Goal: Task Accomplishment & Management: Use online tool/utility

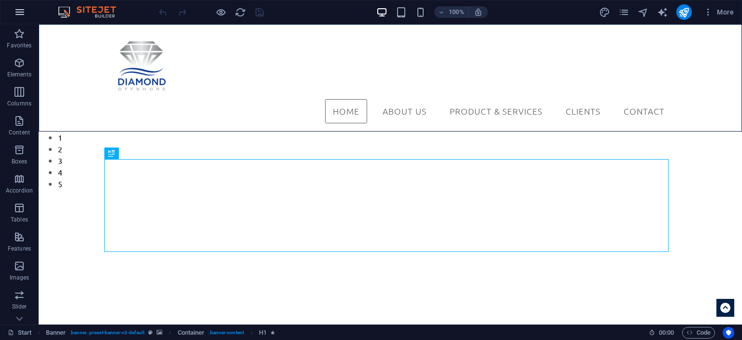
click at [18, 12] on icon "button" at bounding box center [20, 12] width 12 height 12
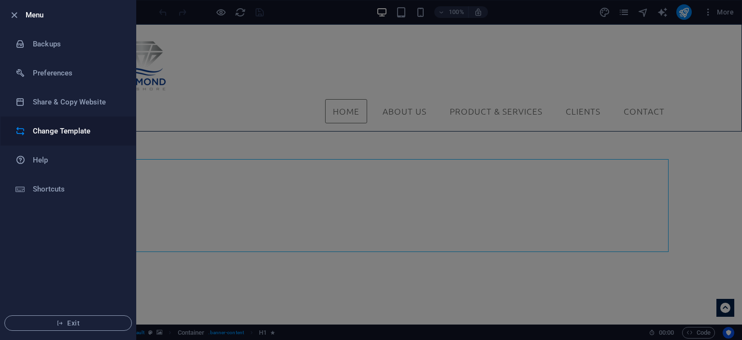
click at [83, 135] on h6 "Change Template" at bounding box center [77, 131] width 89 height 12
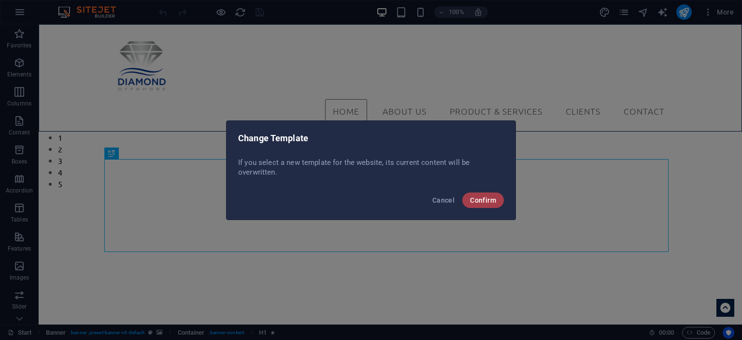
click at [477, 196] on span "Confirm" at bounding box center [483, 200] width 26 height 8
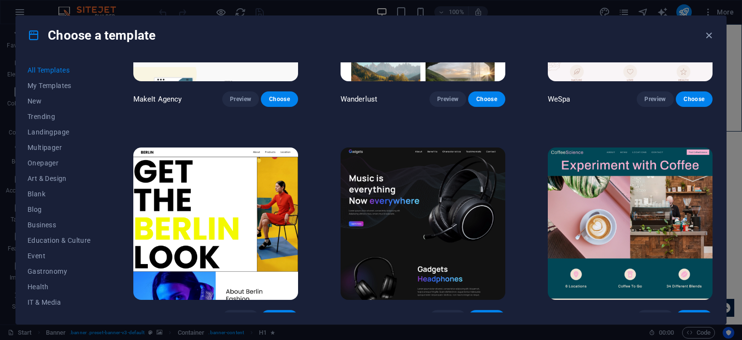
scroll to position [2367, 0]
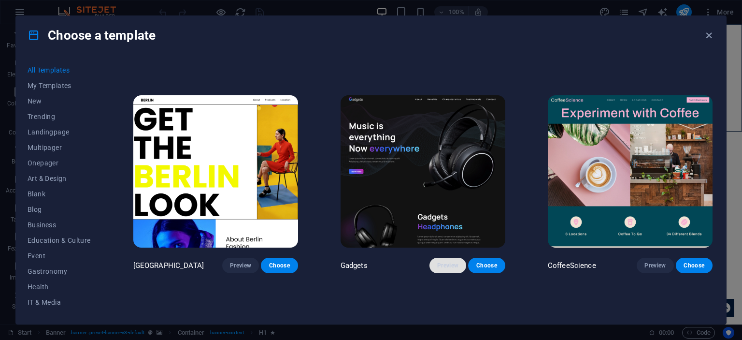
click at [440, 258] on button "Preview" at bounding box center [447, 264] width 37 height 15
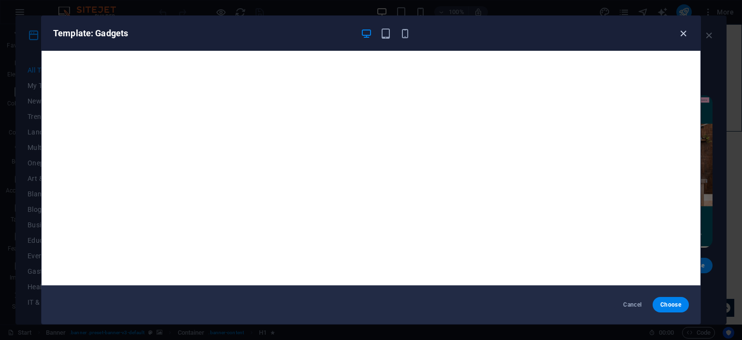
click at [685, 31] on icon "button" at bounding box center [683, 33] width 11 height 11
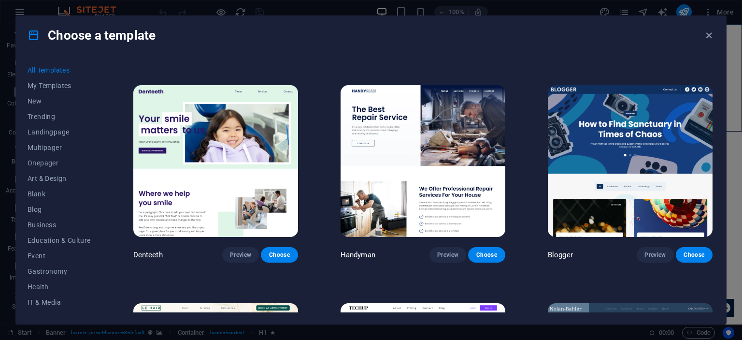
scroll to position [2801, 0]
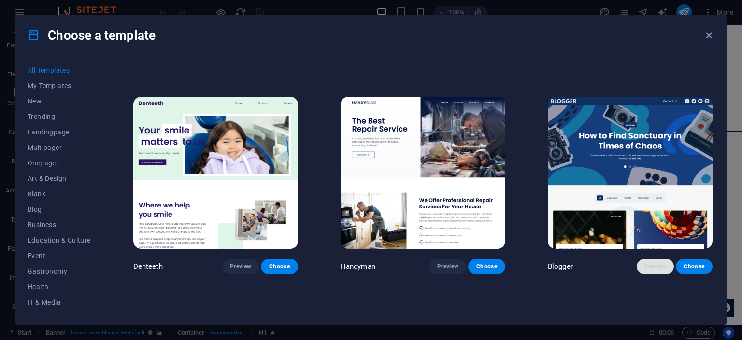
click at [650, 262] on span "Preview" at bounding box center [654, 266] width 21 height 8
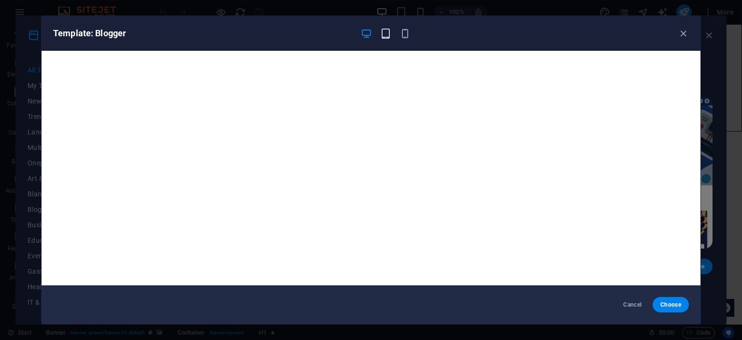
click at [390, 38] on icon "button" at bounding box center [385, 33] width 11 height 11
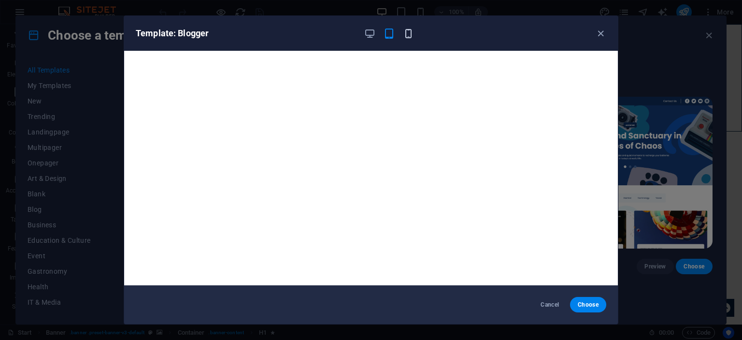
click at [406, 32] on icon "button" at bounding box center [408, 33] width 11 height 11
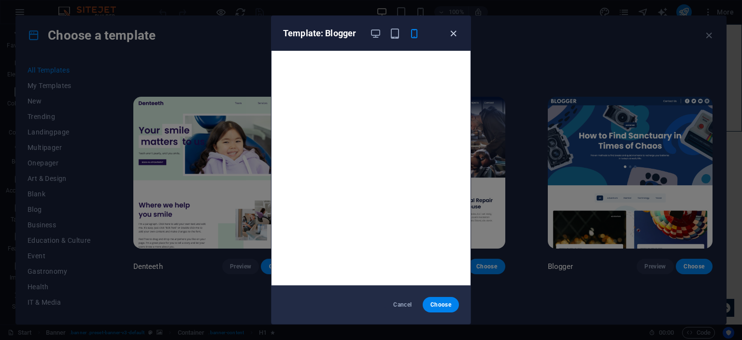
click at [458, 30] on icon "button" at bounding box center [453, 33] width 11 height 11
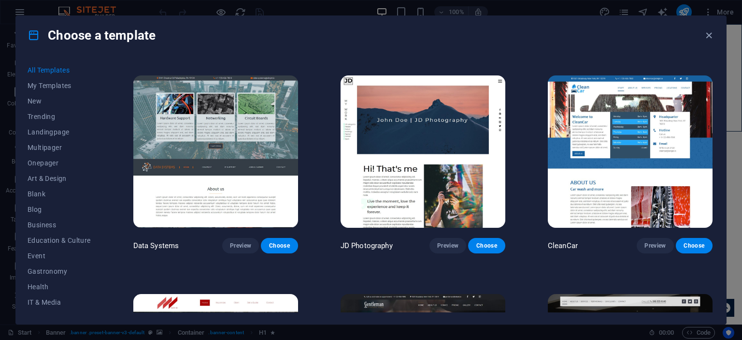
scroll to position [4057, 0]
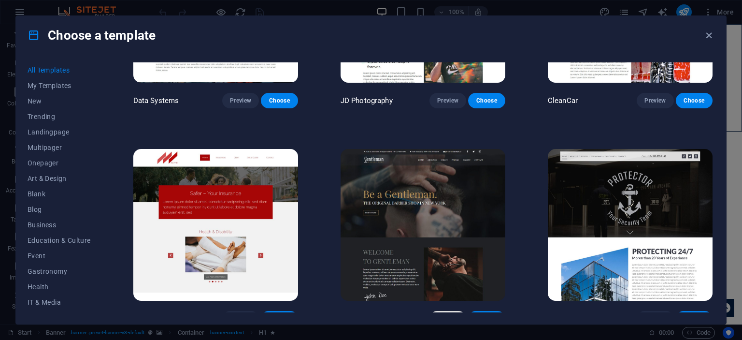
click at [461, 311] on button "Preview" at bounding box center [447, 318] width 37 height 15
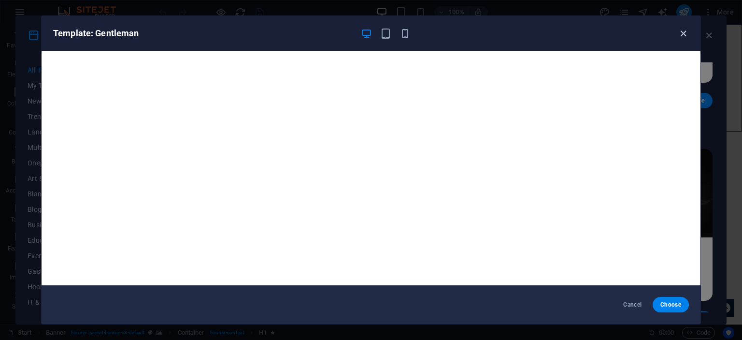
click at [683, 32] on icon "button" at bounding box center [683, 33] width 11 height 11
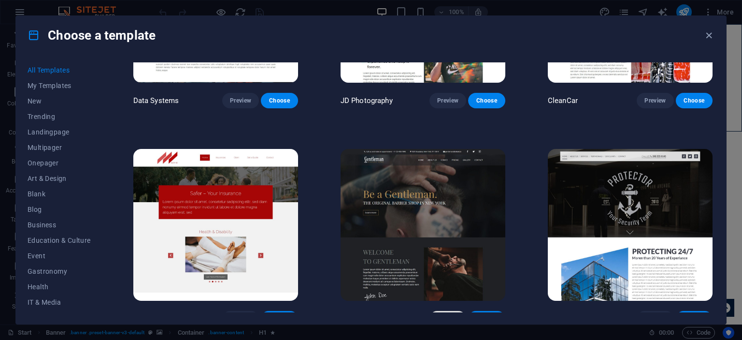
click at [443, 311] on button "Preview" at bounding box center [447, 318] width 37 height 15
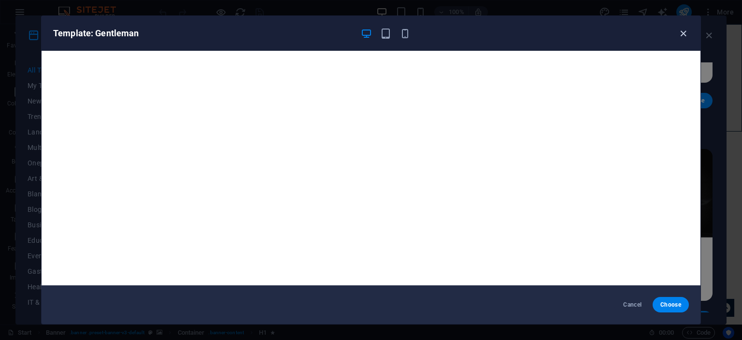
click at [684, 28] on icon "button" at bounding box center [683, 33] width 11 height 11
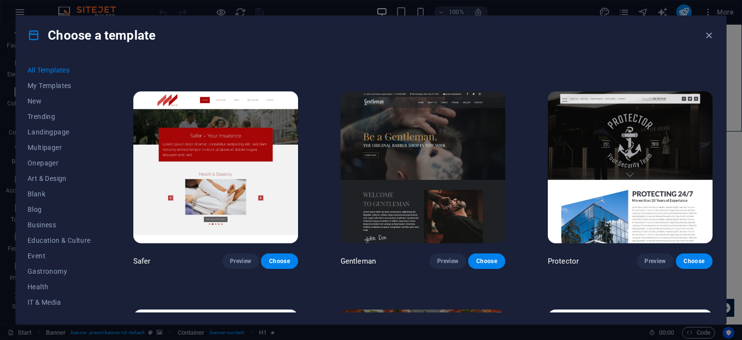
scroll to position [4106, 0]
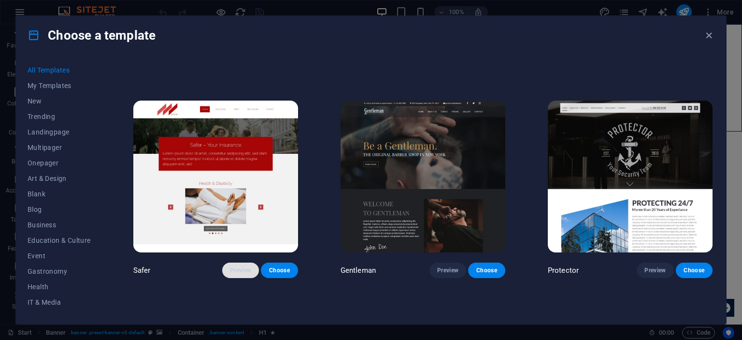
click at [239, 266] on span "Preview" at bounding box center [240, 270] width 21 height 8
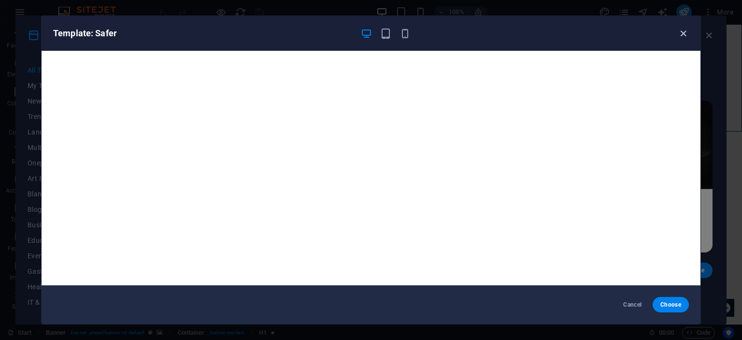
click at [682, 35] on icon "button" at bounding box center [683, 33] width 11 height 11
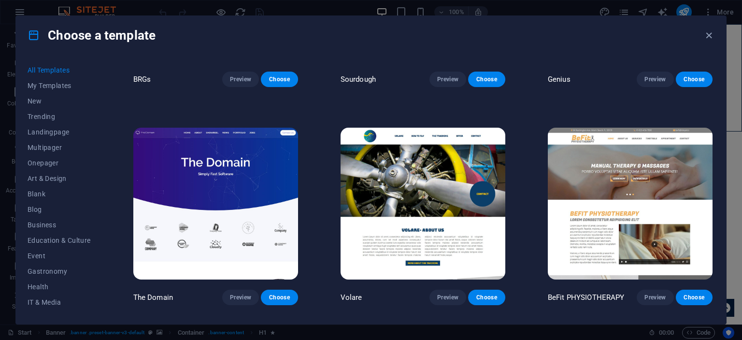
scroll to position [5217, 0]
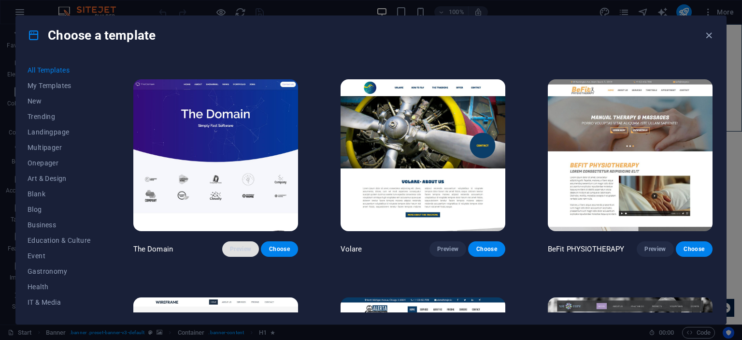
click at [252, 241] on button "Preview" at bounding box center [240, 248] width 37 height 15
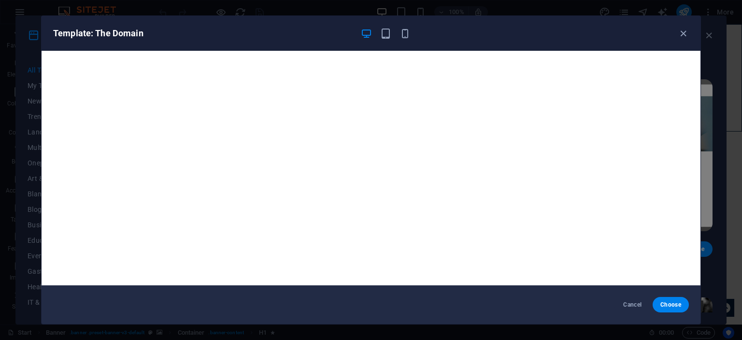
scroll to position [0, 0]
click at [686, 30] on icon "button" at bounding box center [683, 33] width 11 height 11
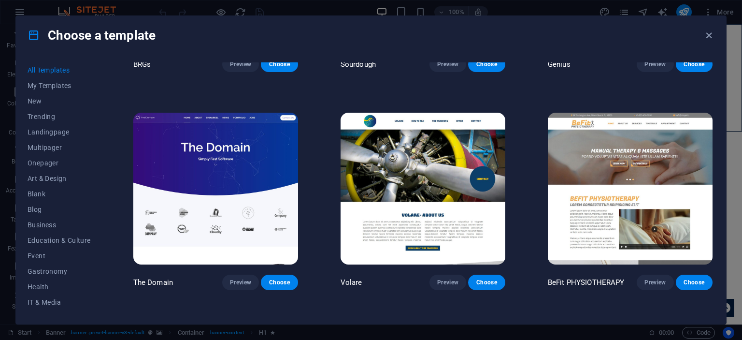
scroll to position [5168, 0]
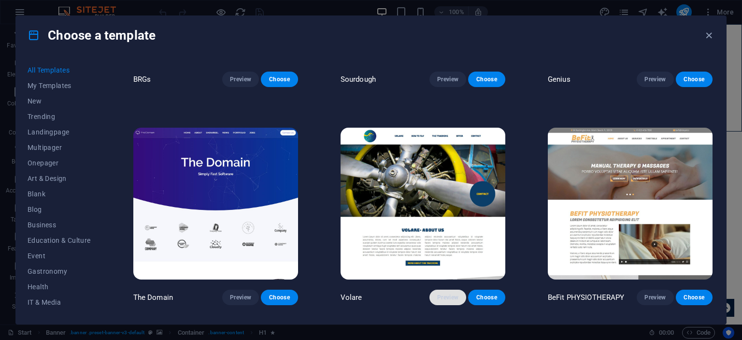
click at [440, 293] on span "Preview" at bounding box center [447, 297] width 21 height 8
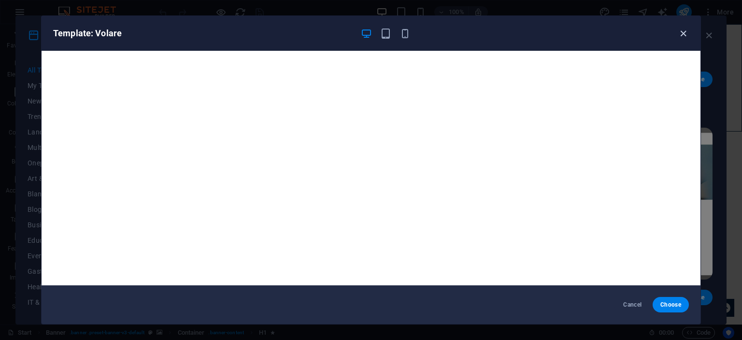
click at [686, 29] on icon "button" at bounding box center [683, 33] width 11 height 11
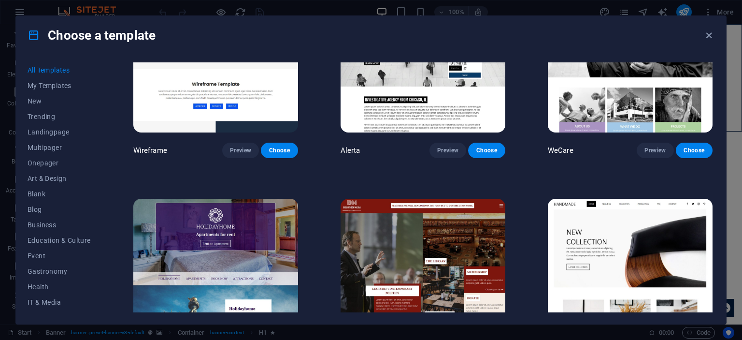
scroll to position [5651, 0]
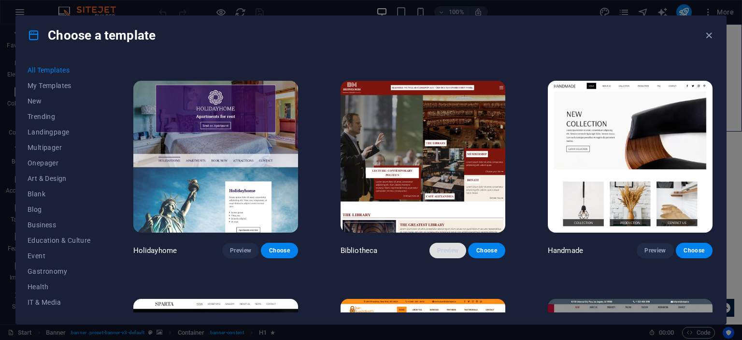
click at [457, 246] on span "Preview" at bounding box center [447, 250] width 21 height 8
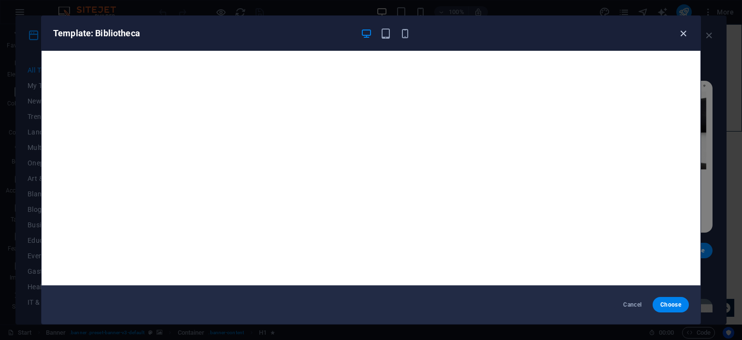
click at [683, 30] on icon "button" at bounding box center [683, 33] width 11 height 11
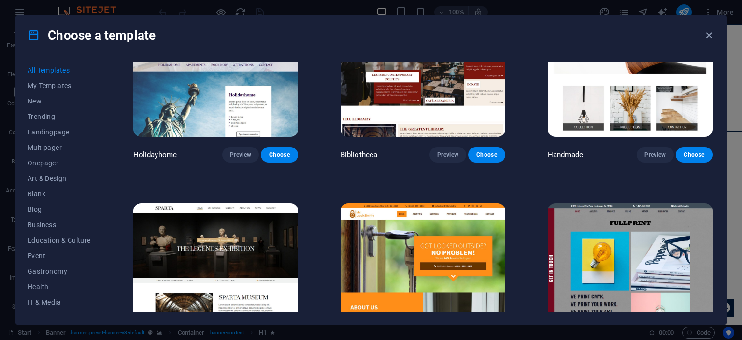
scroll to position [5748, 0]
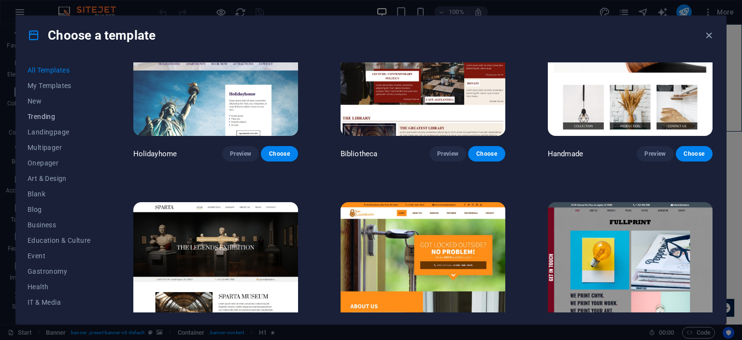
click at [54, 122] on button "Trending" at bounding box center [59, 116] width 63 height 15
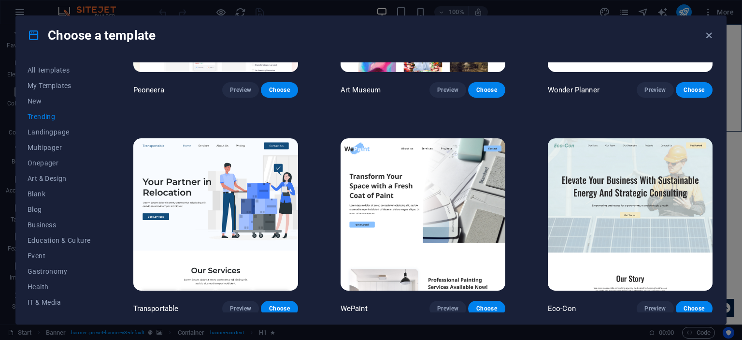
scroll to position [0, 0]
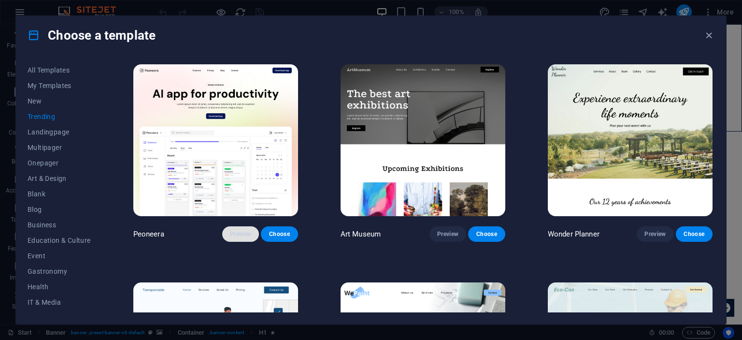
click at [241, 234] on span "Preview" at bounding box center [240, 234] width 21 height 8
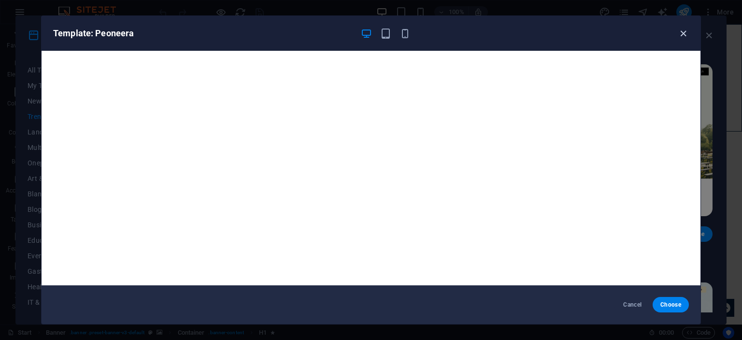
click at [681, 31] on icon "button" at bounding box center [683, 33] width 11 height 11
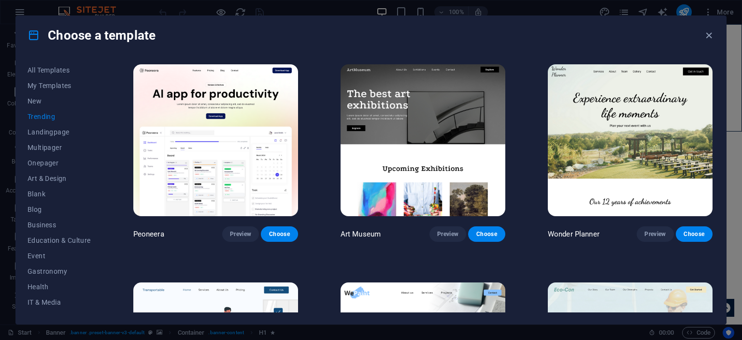
click at [652, 230] on span "Preview" at bounding box center [654, 234] width 21 height 8
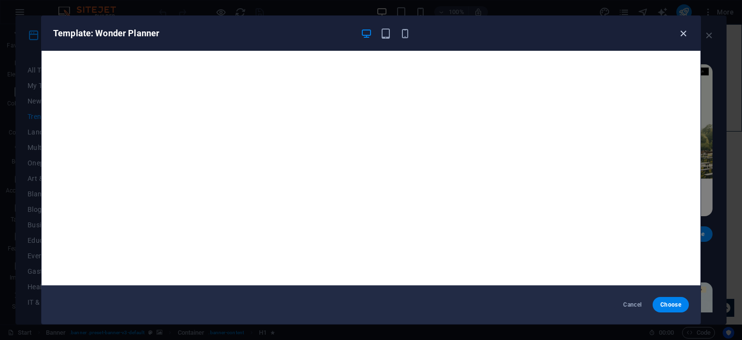
click at [685, 34] on icon "button" at bounding box center [683, 33] width 11 height 11
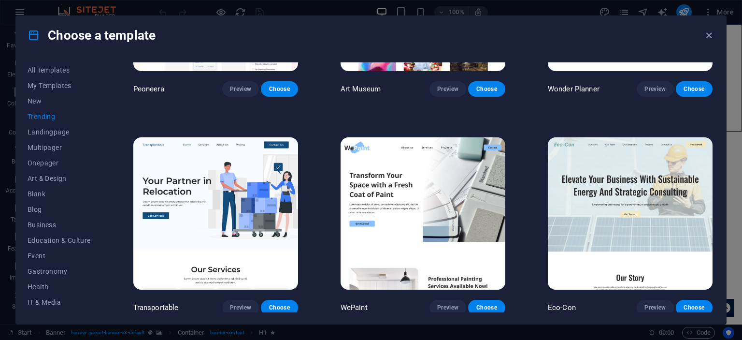
scroll to position [242, 0]
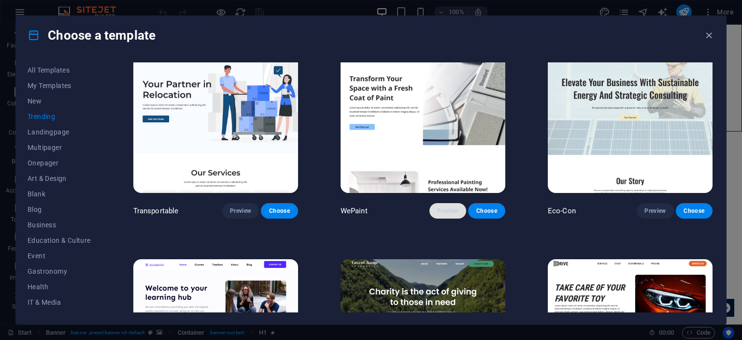
click at [455, 212] on span "Preview" at bounding box center [447, 211] width 21 height 8
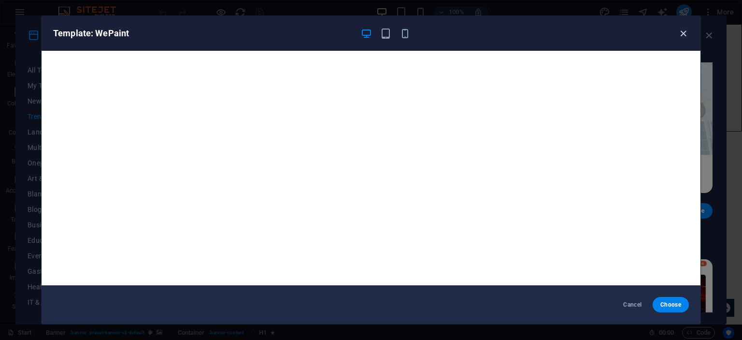
click at [685, 29] on icon "button" at bounding box center [683, 33] width 11 height 11
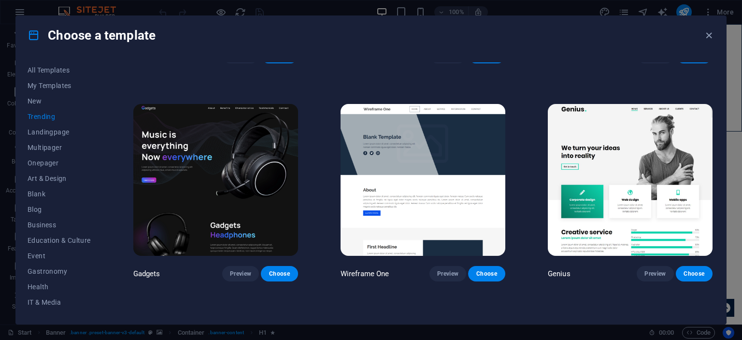
scroll to position [628, 0]
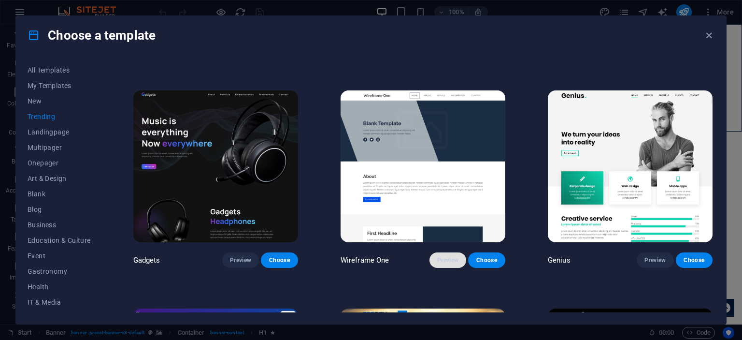
click at [438, 252] on button "Preview" at bounding box center [447, 259] width 37 height 15
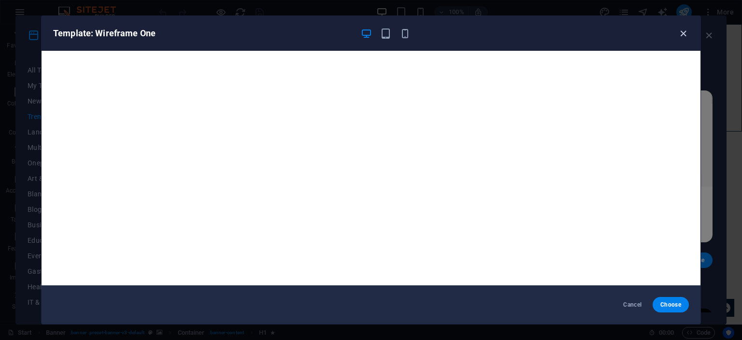
click at [688, 28] on icon "button" at bounding box center [683, 33] width 11 height 11
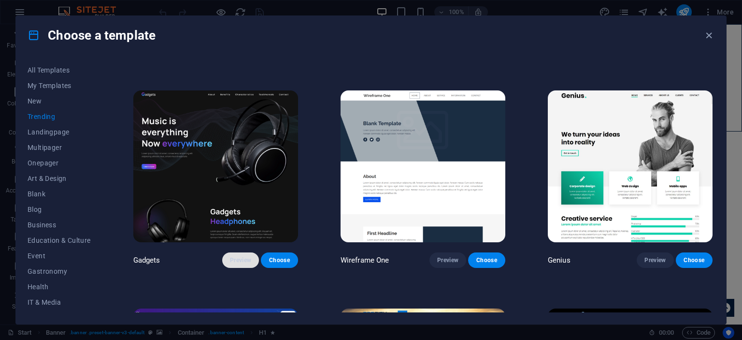
click at [248, 256] on span "Preview" at bounding box center [240, 260] width 21 height 8
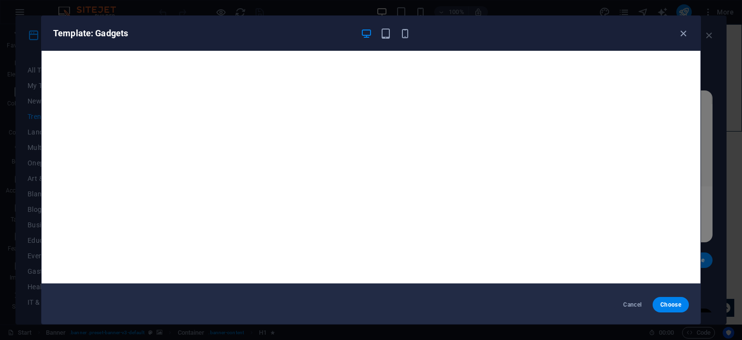
scroll to position [2, 0]
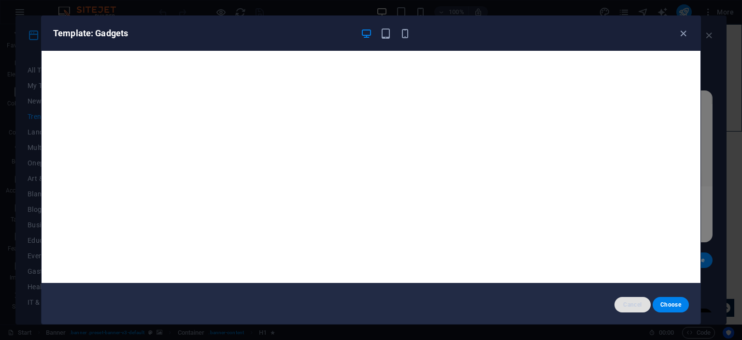
click at [623, 303] on span "Cancel" at bounding box center [632, 304] width 21 height 8
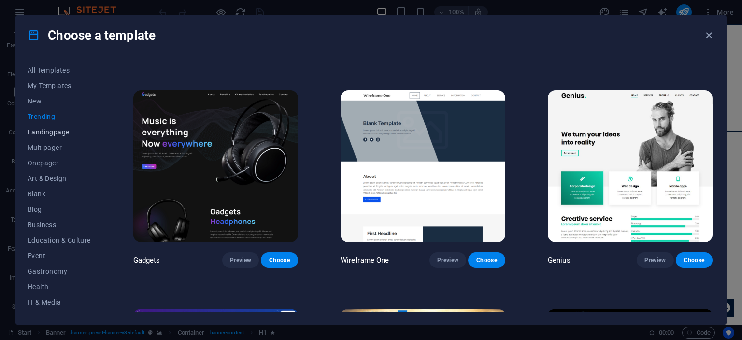
click at [69, 125] on button "Landingpage" at bounding box center [59, 131] width 63 height 15
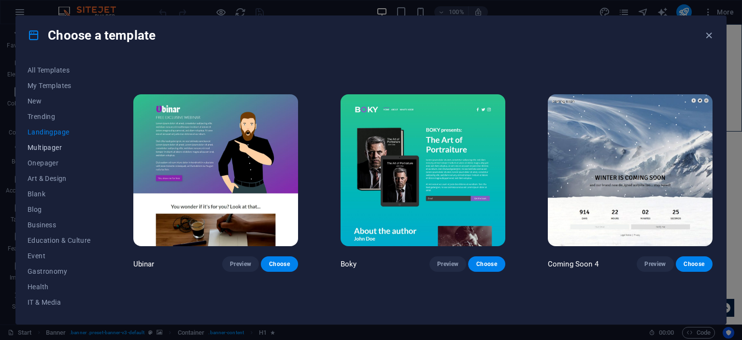
click at [56, 143] on span "Multipager" at bounding box center [59, 147] width 63 height 8
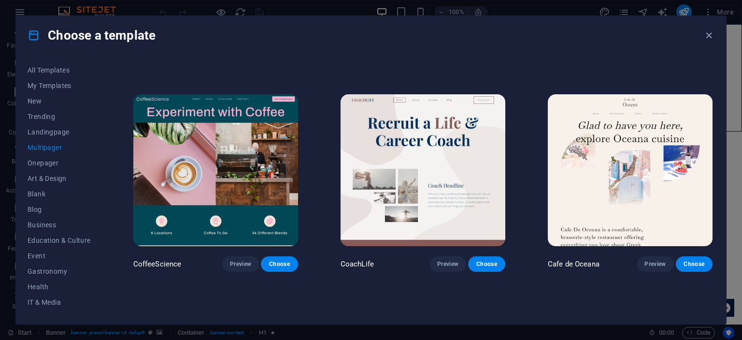
scroll to position [1689, 0]
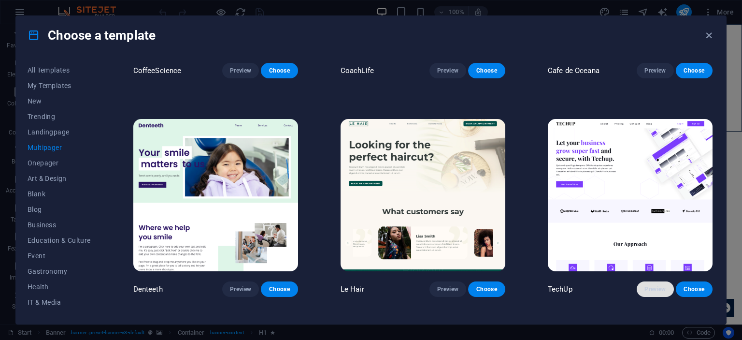
click at [661, 281] on button "Preview" at bounding box center [655, 288] width 37 height 15
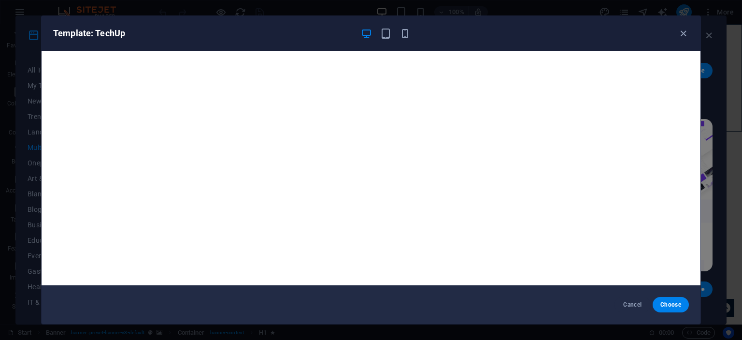
scroll to position [2, 0]
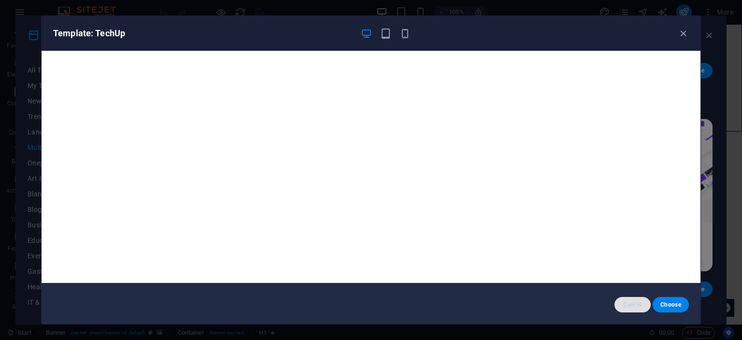
click at [632, 309] on button "Cancel" at bounding box center [632, 304] width 36 height 15
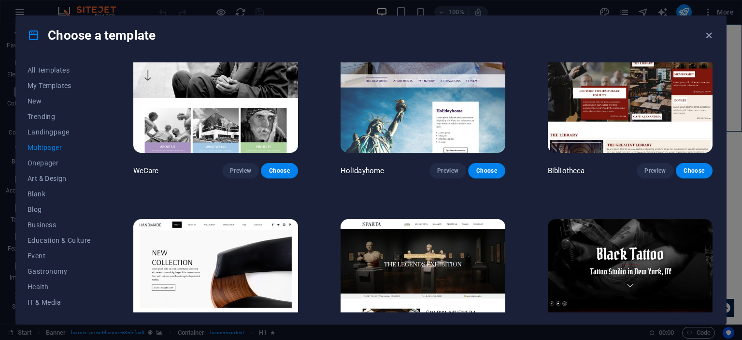
scroll to position [3428, 0]
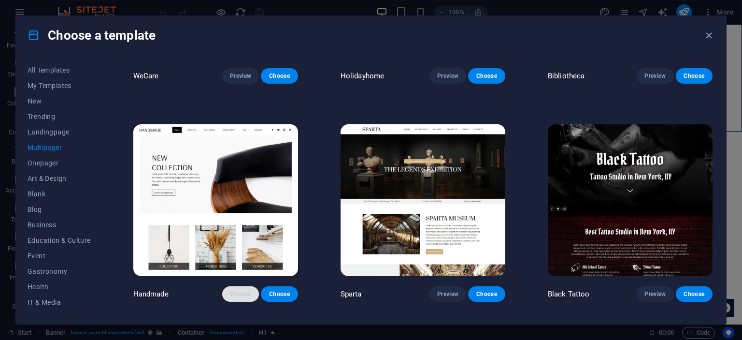
click at [242, 290] on span "Preview" at bounding box center [240, 294] width 21 height 8
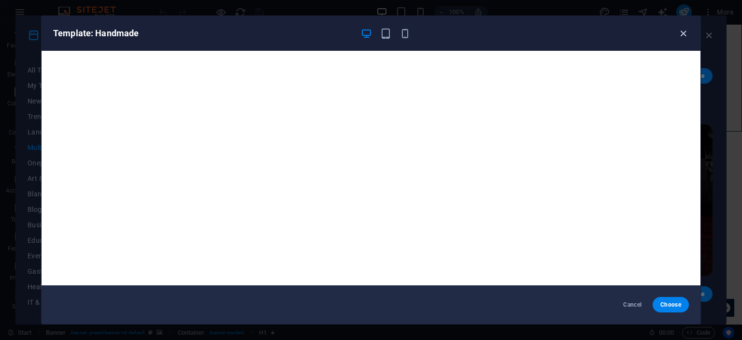
click at [685, 29] on icon "button" at bounding box center [683, 33] width 11 height 11
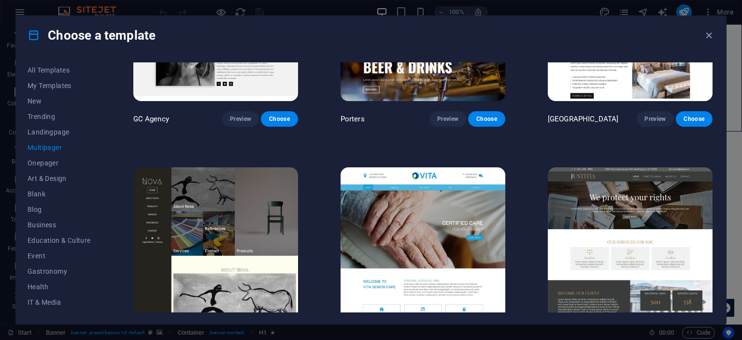
scroll to position [4056, 0]
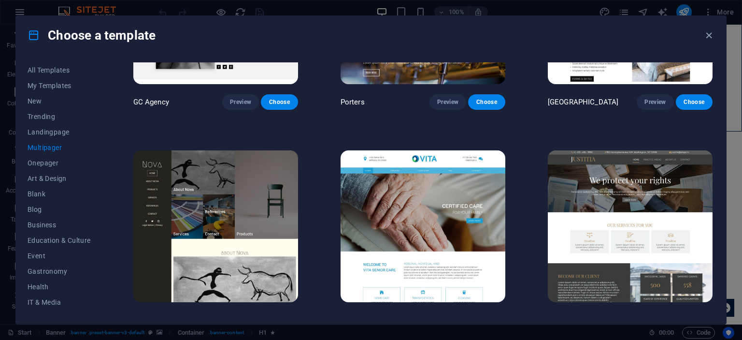
click at [441, 312] on button "Preview" at bounding box center [447, 319] width 37 height 15
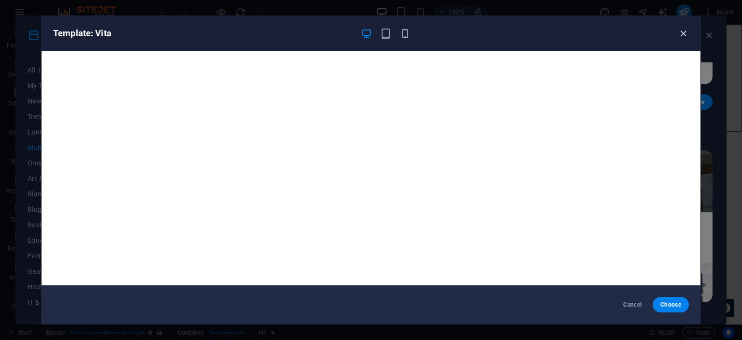
click at [683, 32] on icon "button" at bounding box center [683, 33] width 11 height 11
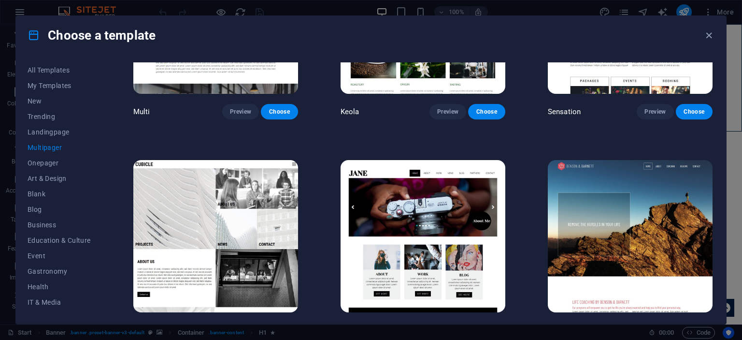
scroll to position [4486, 0]
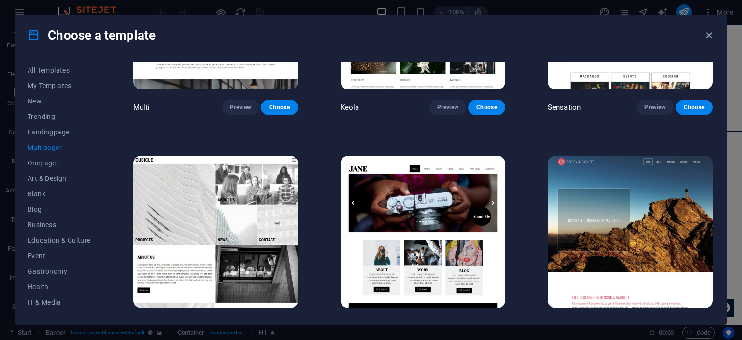
click at [438, 322] on span "Preview" at bounding box center [447, 326] width 21 height 8
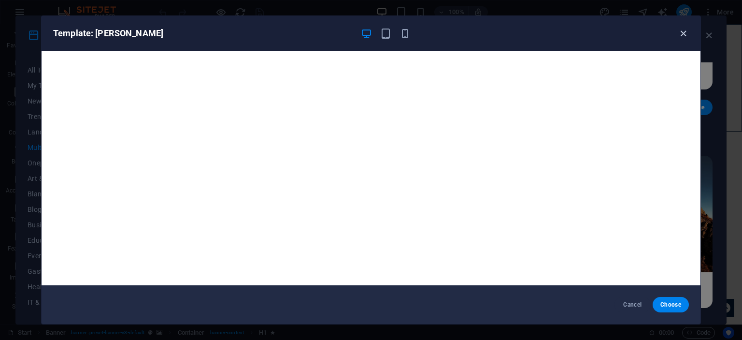
click at [684, 30] on icon "button" at bounding box center [683, 33] width 11 height 11
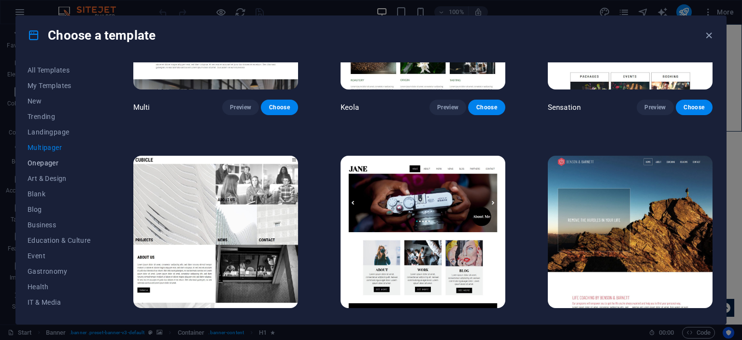
click at [48, 164] on span "Onepager" at bounding box center [59, 163] width 63 height 8
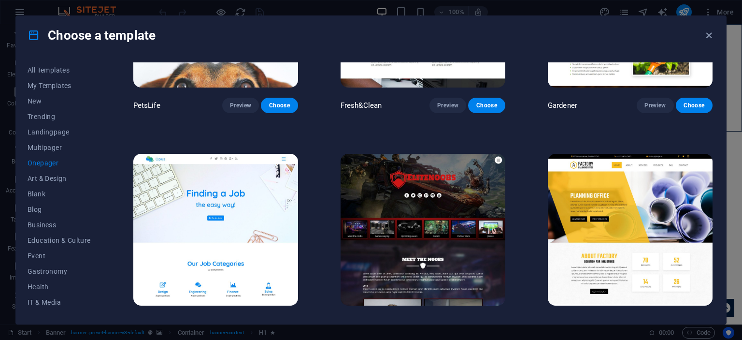
scroll to position [3665, 0]
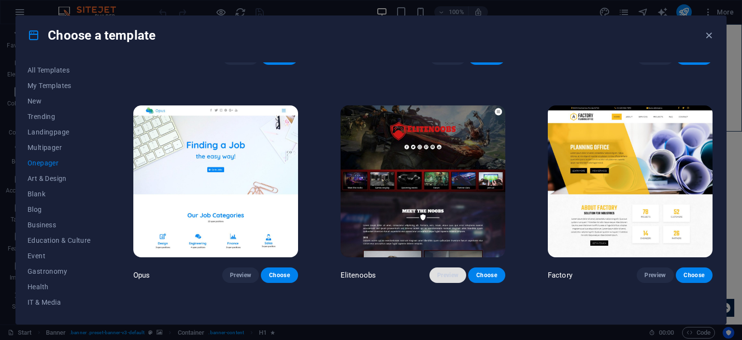
click at [446, 271] on span "Preview" at bounding box center [447, 275] width 21 height 8
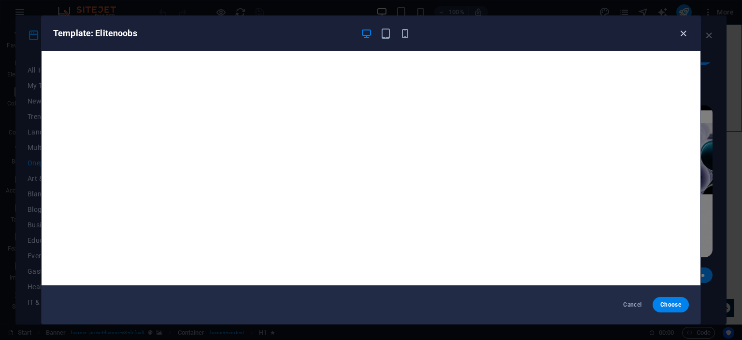
click at [680, 34] on icon "button" at bounding box center [683, 33] width 11 height 11
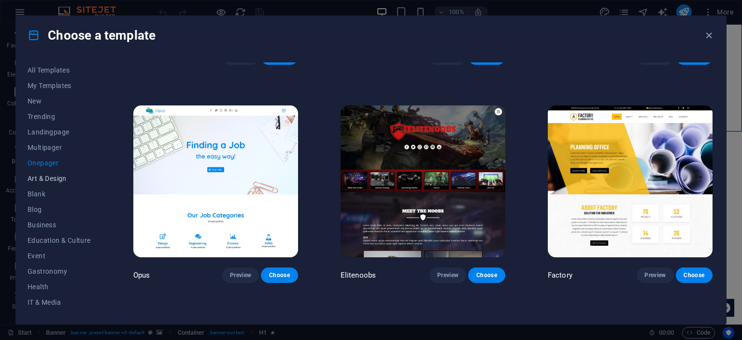
click at [62, 183] on button "Art & Design" at bounding box center [59, 178] width 63 height 15
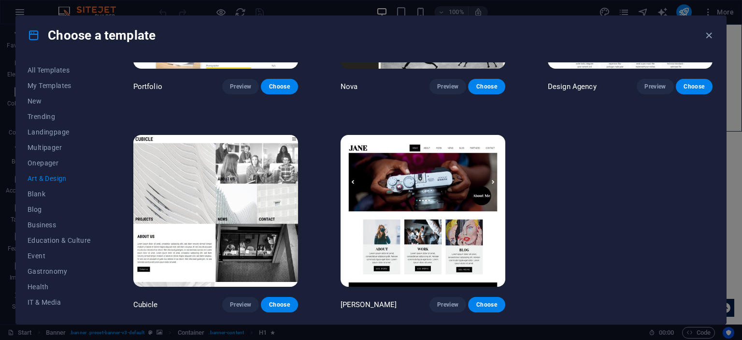
scroll to position [409, 0]
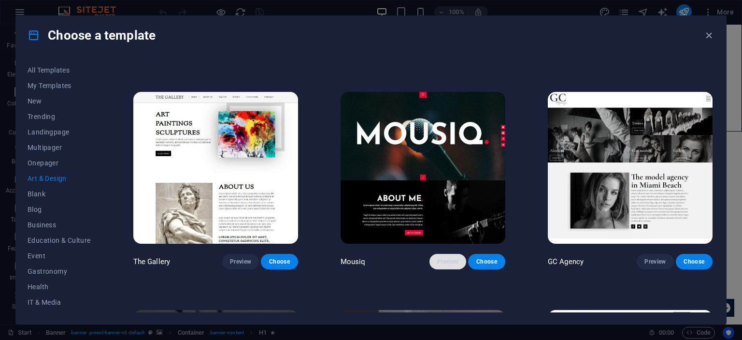
click at [455, 257] on span "Preview" at bounding box center [447, 261] width 21 height 8
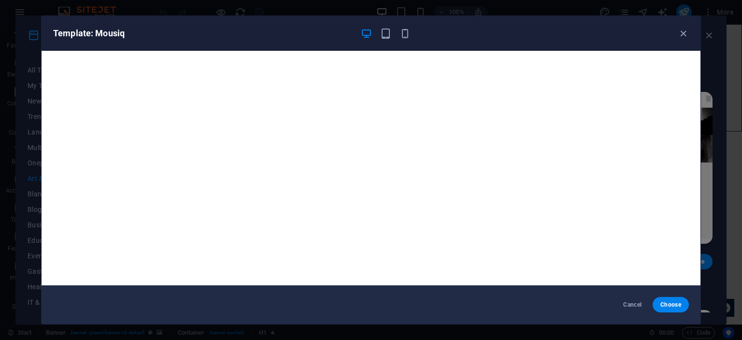
click at [689, 36] on div "Template: Mousiq" at bounding box center [371, 33] width 659 height 35
click at [684, 32] on icon "button" at bounding box center [683, 33] width 11 height 11
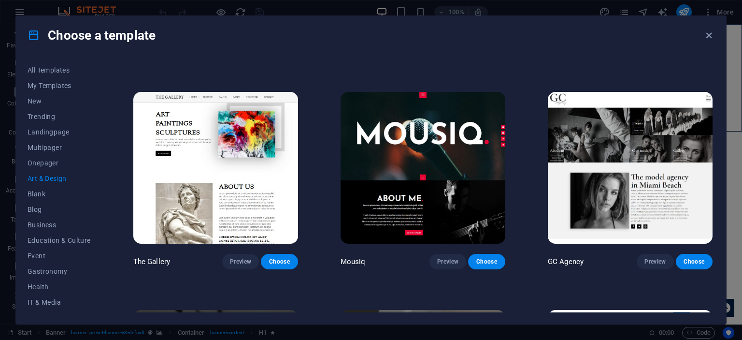
click at [684, 32] on icon "button" at bounding box center [683, 33] width 11 height 11
click at [57, 197] on span "Blank" at bounding box center [59, 194] width 63 height 8
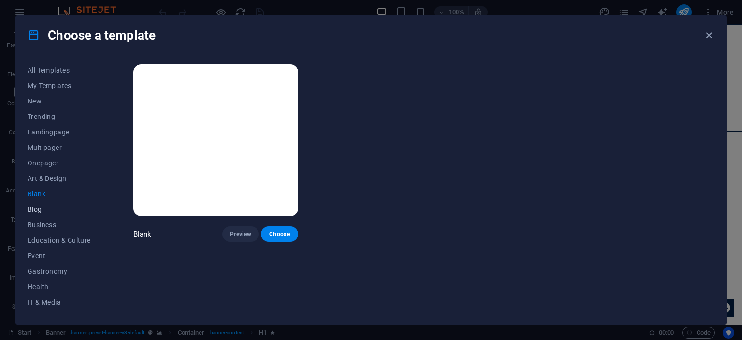
click at [36, 207] on span "Blog" at bounding box center [59, 209] width 63 height 8
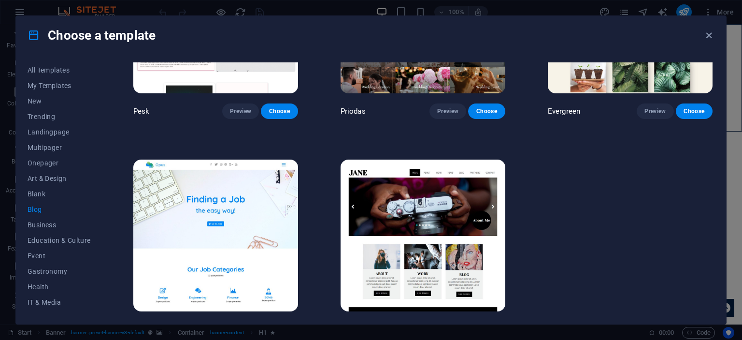
scroll to position [1448, 0]
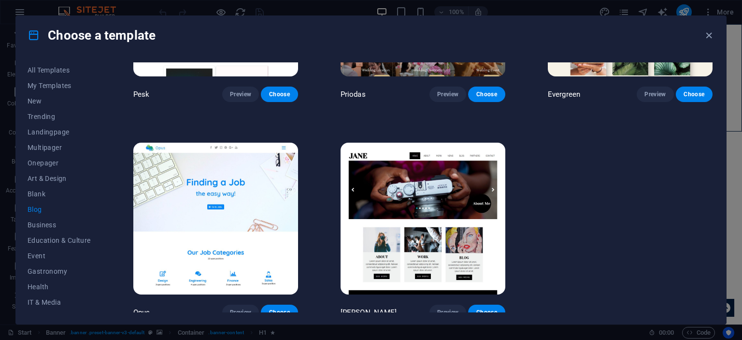
click at [48, 214] on button "Blog" at bounding box center [59, 208] width 63 height 15
click at [54, 219] on button "Business" at bounding box center [59, 224] width 63 height 15
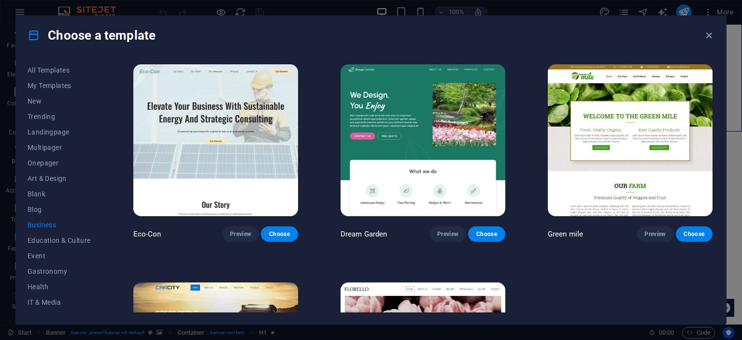
scroll to position [0, 0]
click at [451, 230] on span "Preview" at bounding box center [447, 234] width 21 height 8
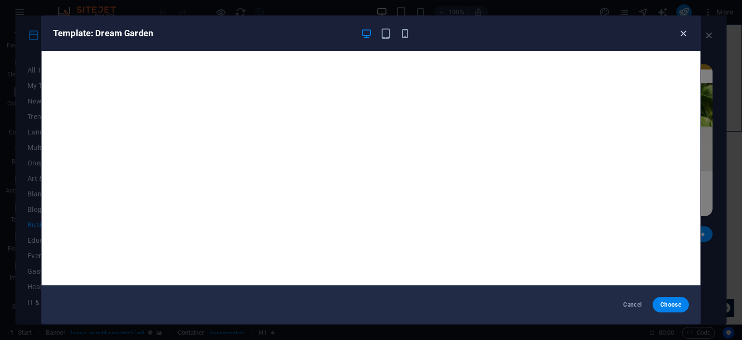
click at [682, 36] on icon "button" at bounding box center [683, 33] width 11 height 11
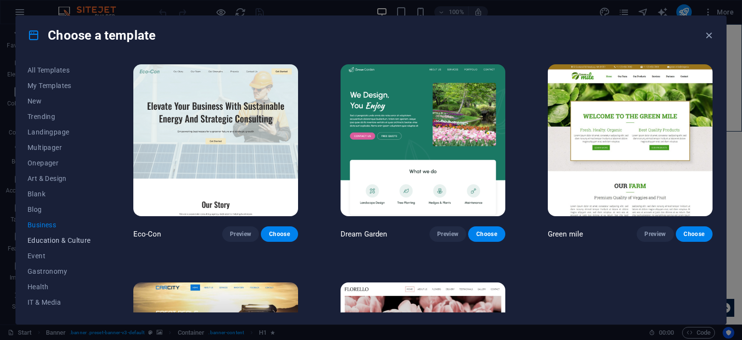
click at [41, 236] on span "Education & Culture" at bounding box center [59, 240] width 63 height 8
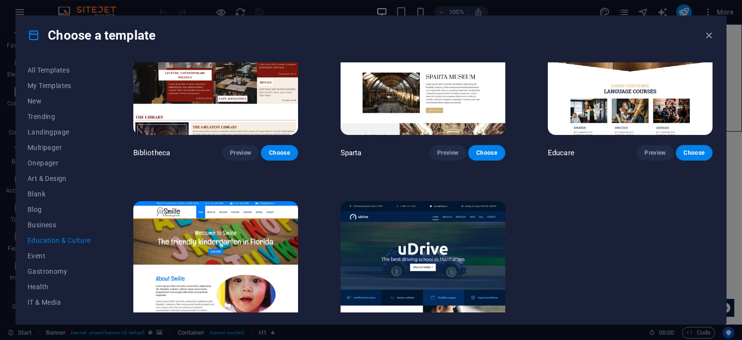
scroll to position [362, 0]
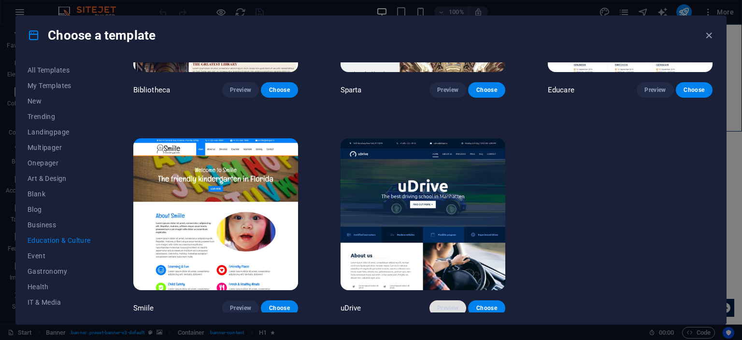
click at [454, 305] on span "Preview" at bounding box center [447, 308] width 21 height 8
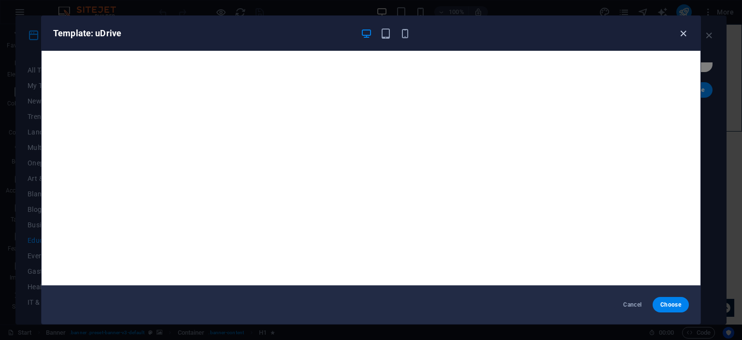
click at [681, 32] on icon "button" at bounding box center [683, 33] width 11 height 11
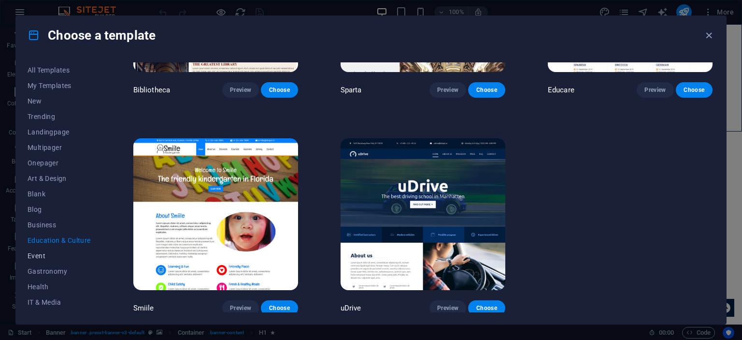
click at [34, 252] on span "Event" at bounding box center [59, 256] width 63 height 8
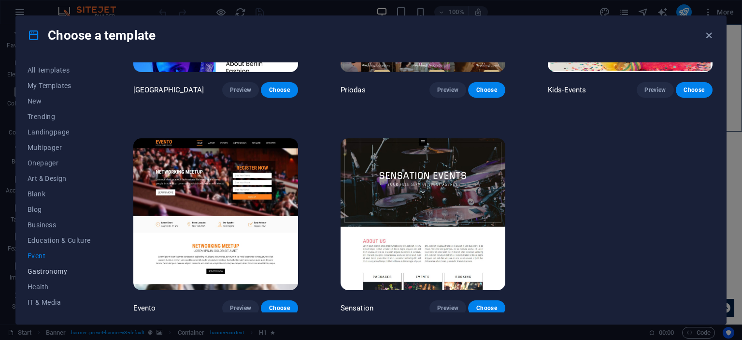
click at [59, 270] on span "Gastronomy" at bounding box center [59, 271] width 63 height 8
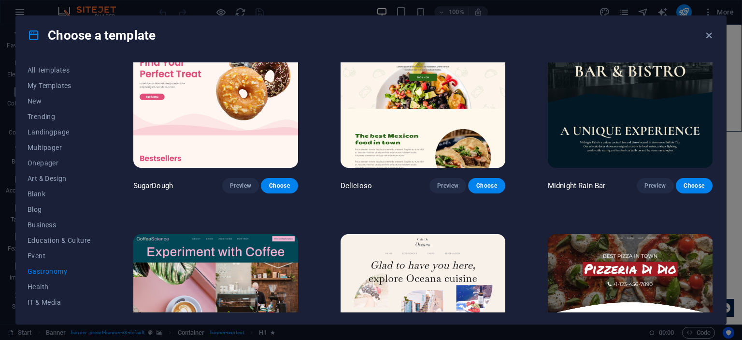
scroll to position [0, 0]
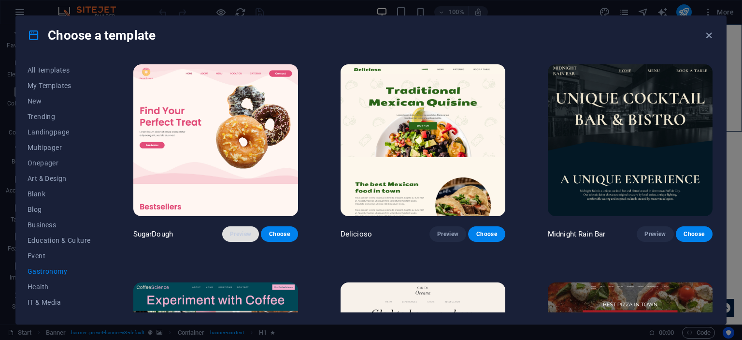
click at [244, 232] on span "Preview" at bounding box center [240, 234] width 21 height 8
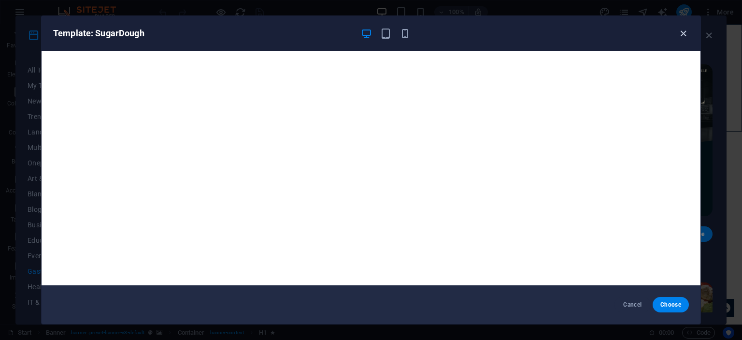
click at [680, 34] on icon "button" at bounding box center [683, 33] width 11 height 11
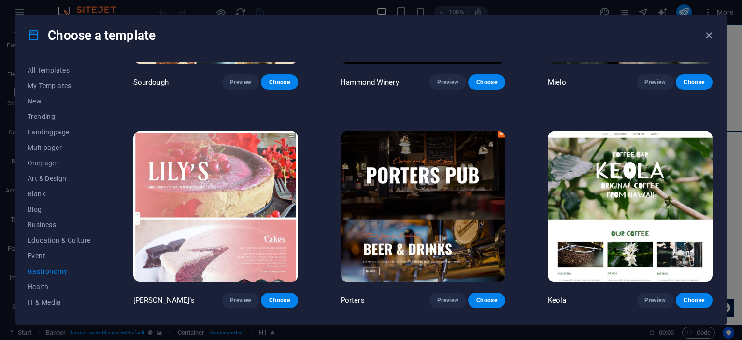
scroll to position [821, 0]
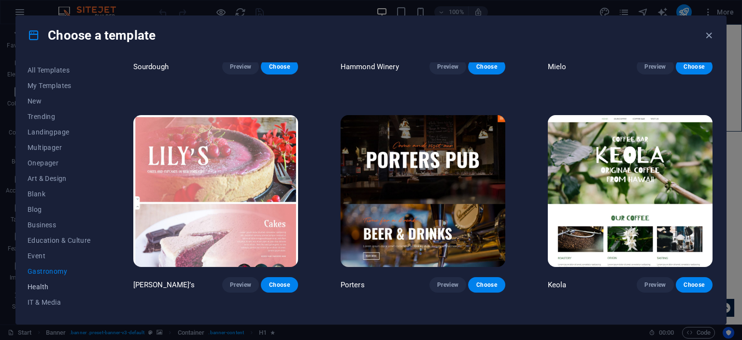
click at [37, 284] on span "Health" at bounding box center [59, 287] width 63 height 8
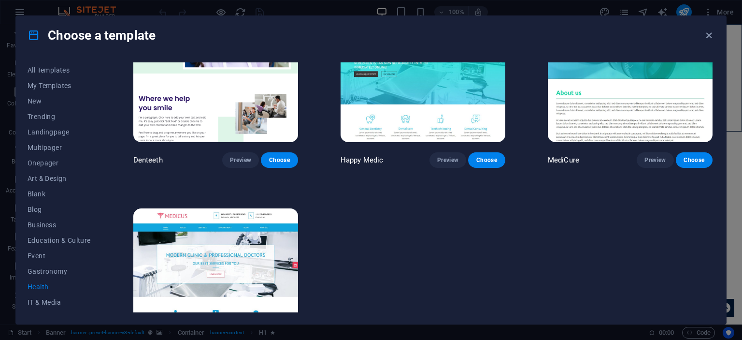
scroll to position [362, 0]
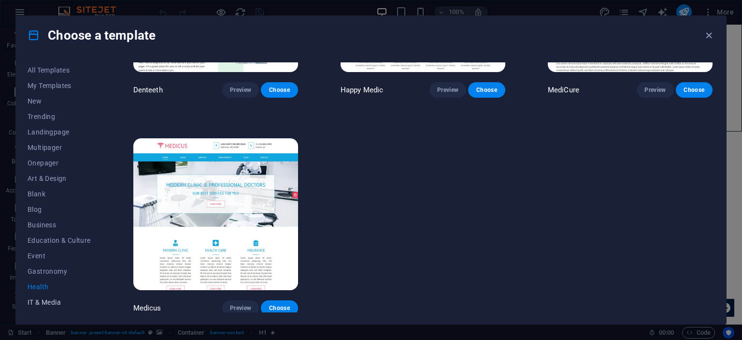
click at [63, 302] on span "IT & Media" at bounding box center [59, 302] width 63 height 8
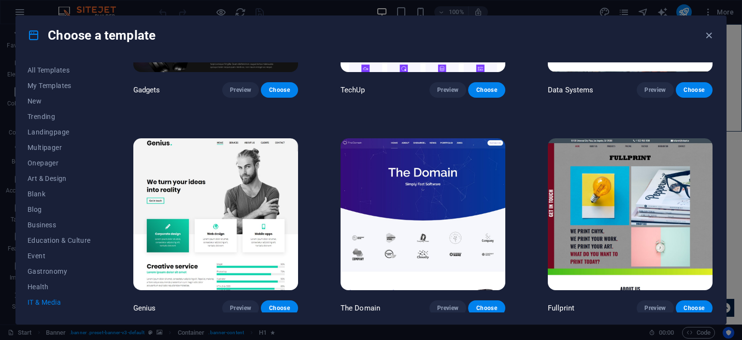
click at [63, 302] on span "IT & Media" at bounding box center [59, 302] width 63 height 8
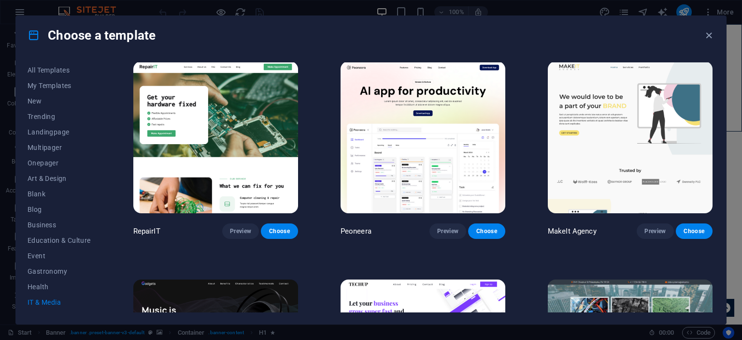
scroll to position [0, 0]
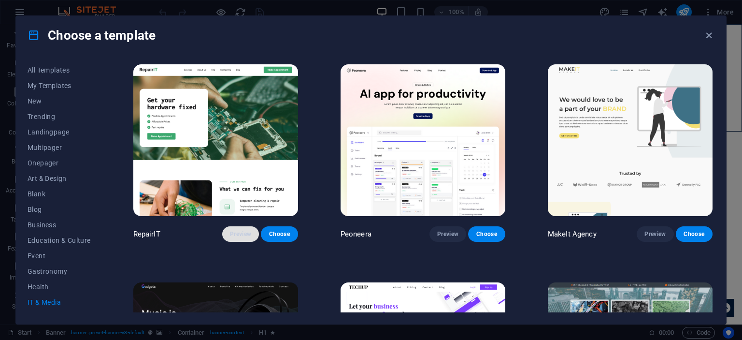
click at [248, 228] on button "Preview" at bounding box center [240, 233] width 37 height 15
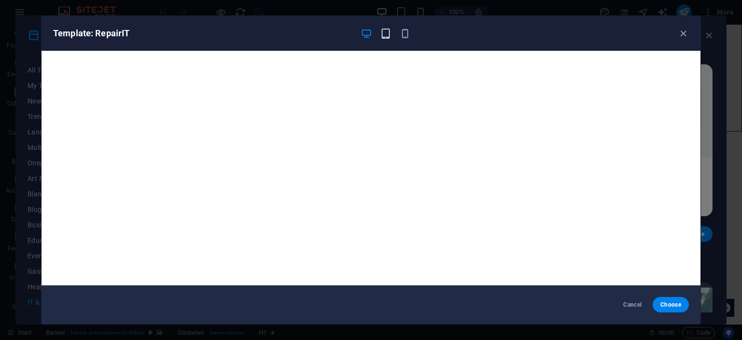
click at [386, 28] on icon "button" at bounding box center [385, 33] width 11 height 11
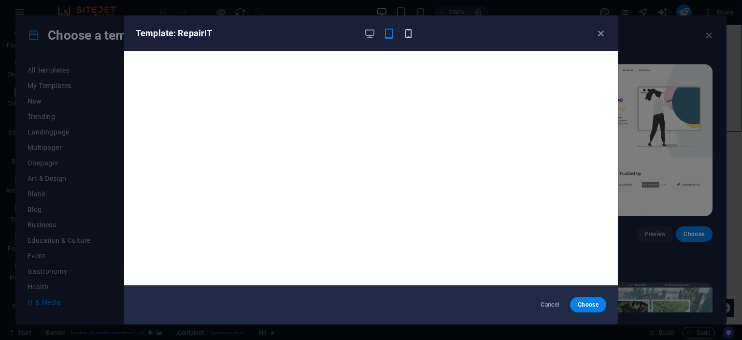
click at [404, 37] on icon "button" at bounding box center [408, 33] width 11 height 11
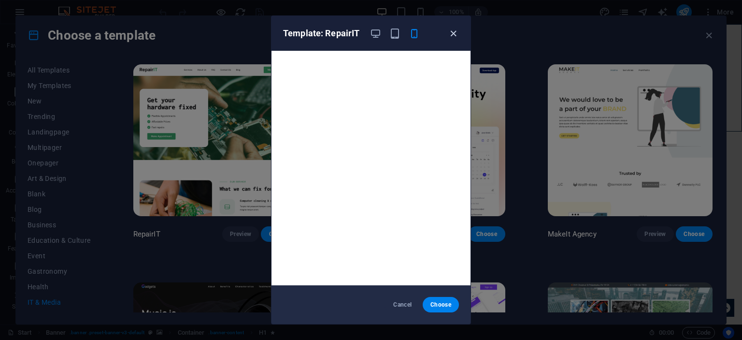
click at [458, 34] on icon "button" at bounding box center [453, 33] width 11 height 11
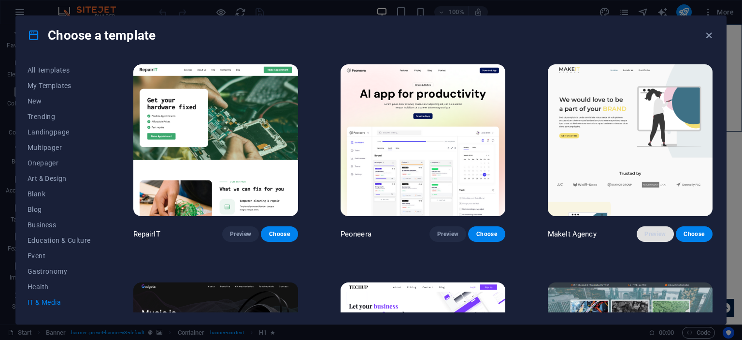
click at [651, 228] on button "Preview" at bounding box center [655, 233] width 37 height 15
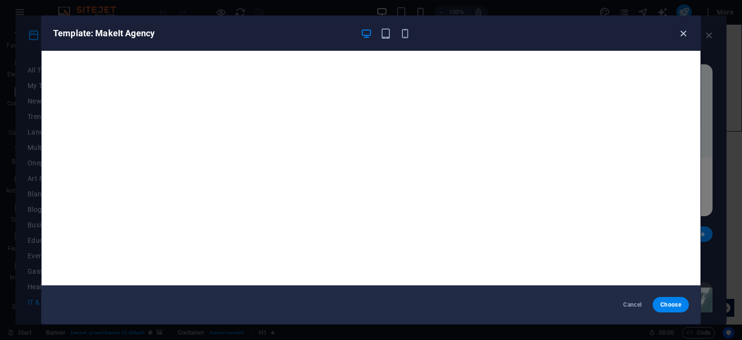
click at [683, 29] on icon "button" at bounding box center [683, 33] width 11 height 11
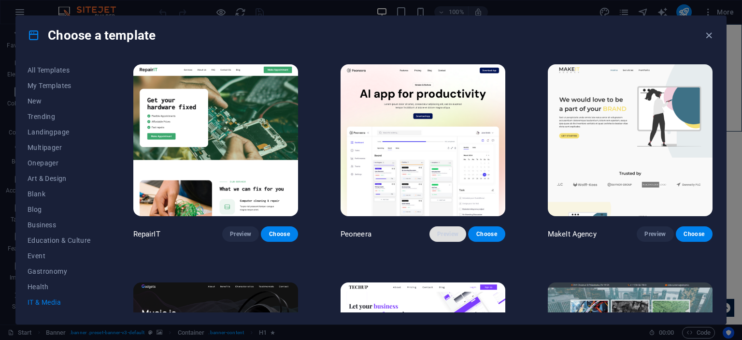
click at [443, 235] on span "Preview" at bounding box center [447, 234] width 21 height 8
